Goal: Task Accomplishment & Management: Manage account settings

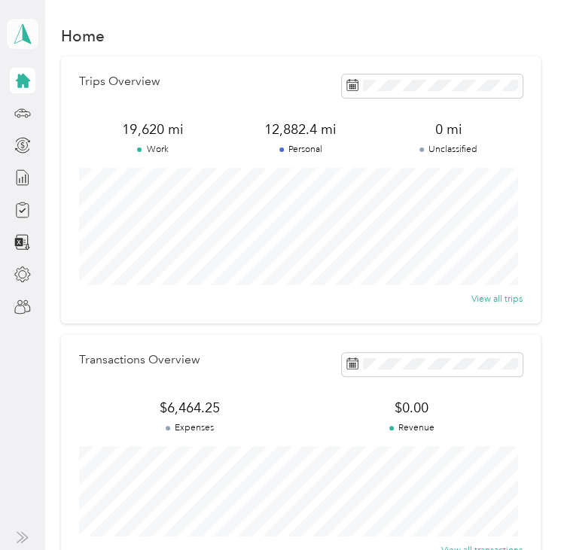
click at [26, 29] on icon at bounding box center [22, 33] width 23 height 21
click at [61, 105] on div "Team dashboard" at bounding box center [52, 106] width 69 height 14
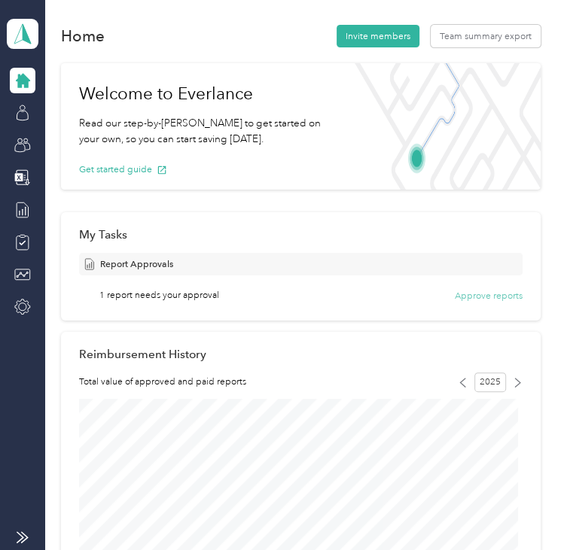
click at [460, 296] on button "Approve reports" at bounding box center [489, 296] width 68 height 14
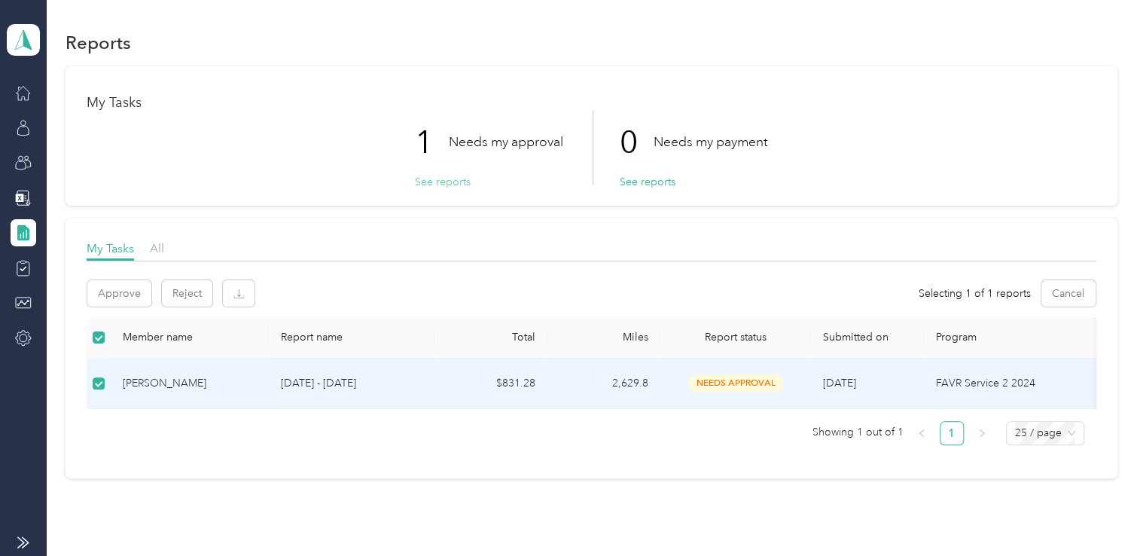
click at [446, 178] on button "See reports" at bounding box center [443, 182] width 56 height 16
click at [120, 294] on button "Approve" at bounding box center [119, 293] width 64 height 26
